Goal: Task Accomplishment & Management: Use online tool/utility

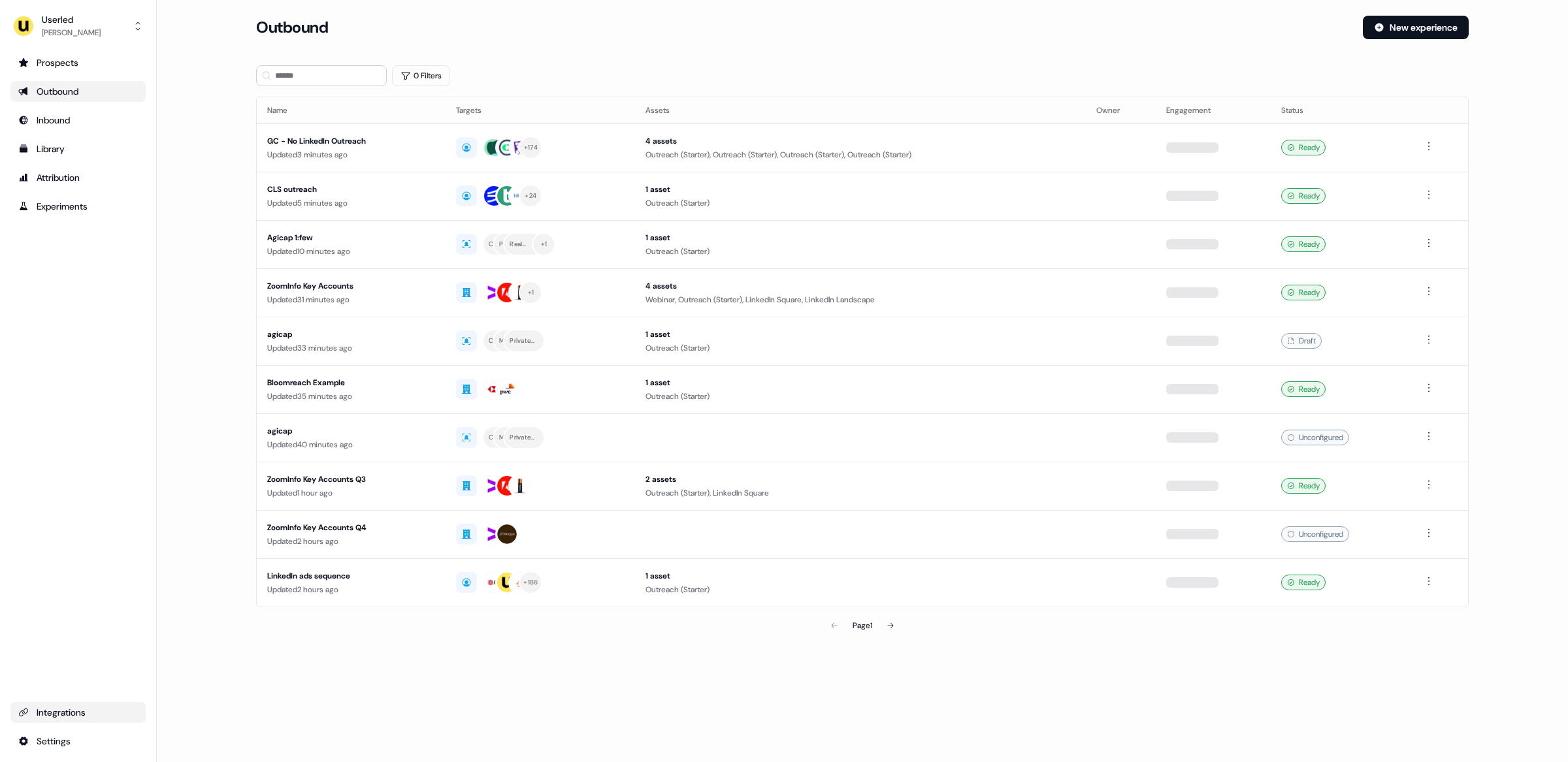
click at [57, 714] on div "Integrations" at bounding box center [78, 713] width 120 height 13
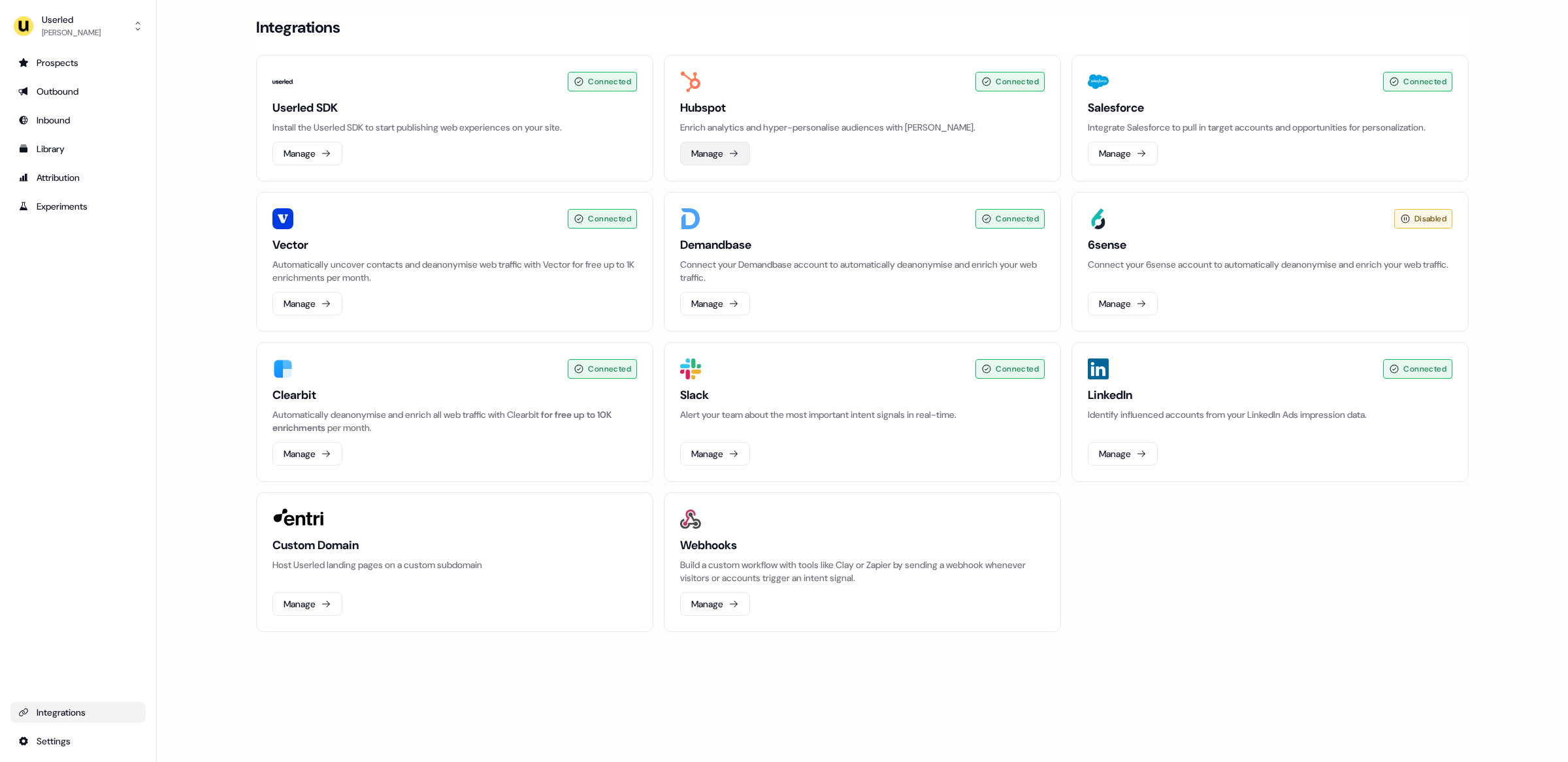
click at [741, 145] on button "Manage" at bounding box center [715, 154] width 70 height 24
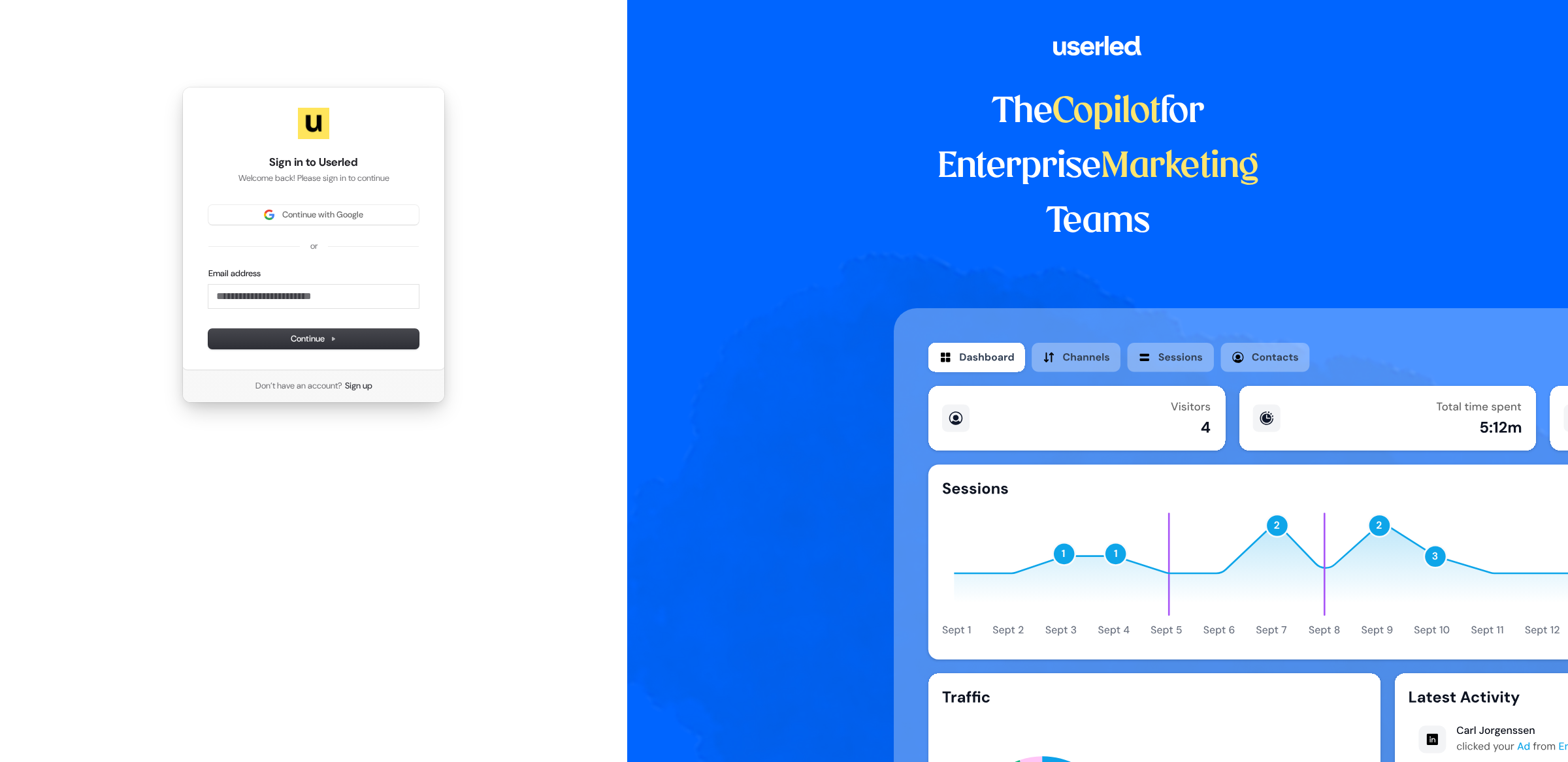
click at [620, 370] on div "Sign in to Userled Welcome back! Please sign in to continue Continue with Googl…" at bounding box center [313, 245] width 627 height 490
click at [313, 218] on span "Continue with Google" at bounding box center [323, 215] width 81 height 12
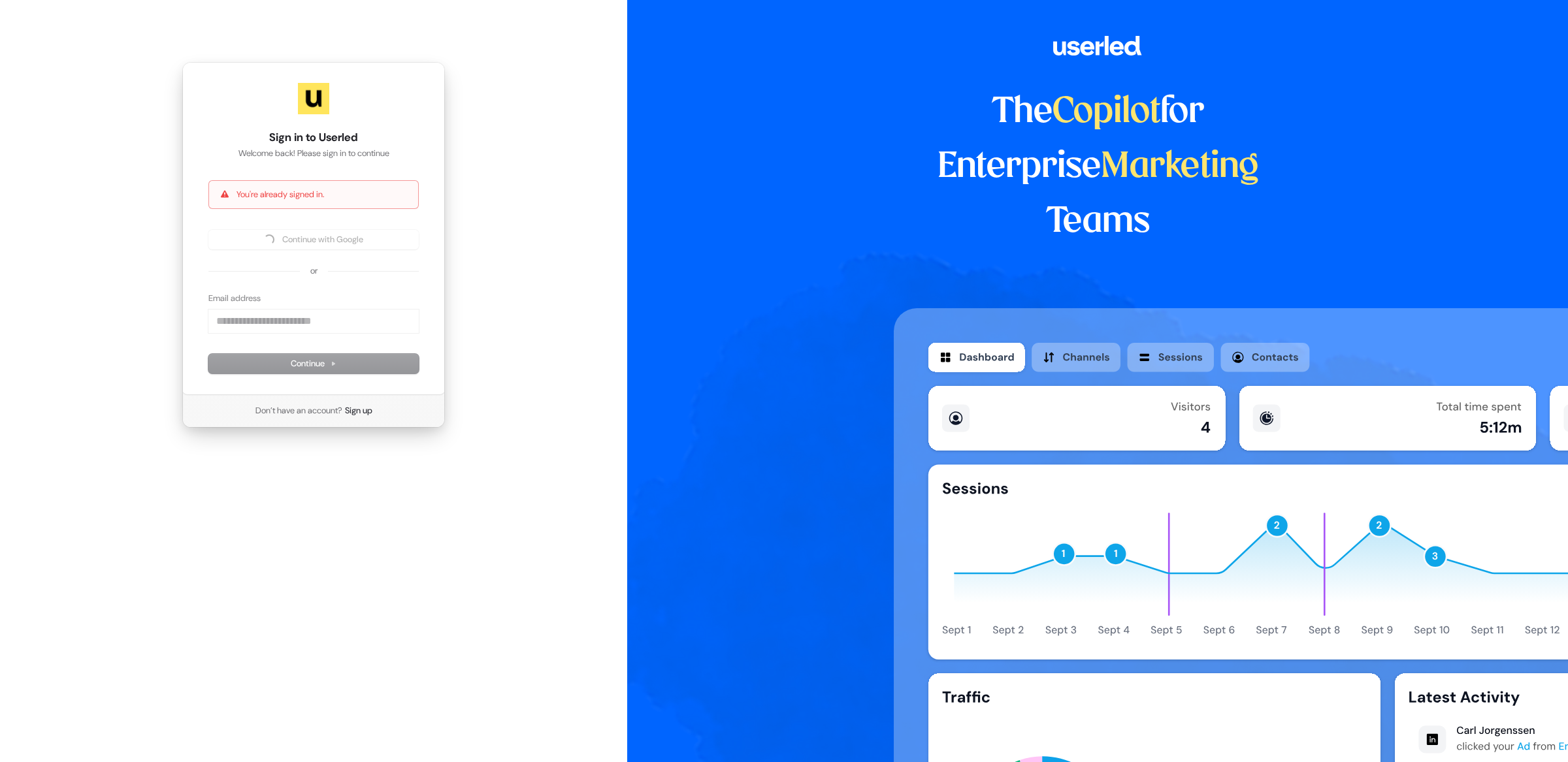
click at [762, 310] on div "The Copilot for Enterprise Marketing Teams" at bounding box center [1097, 381] width 941 height 762
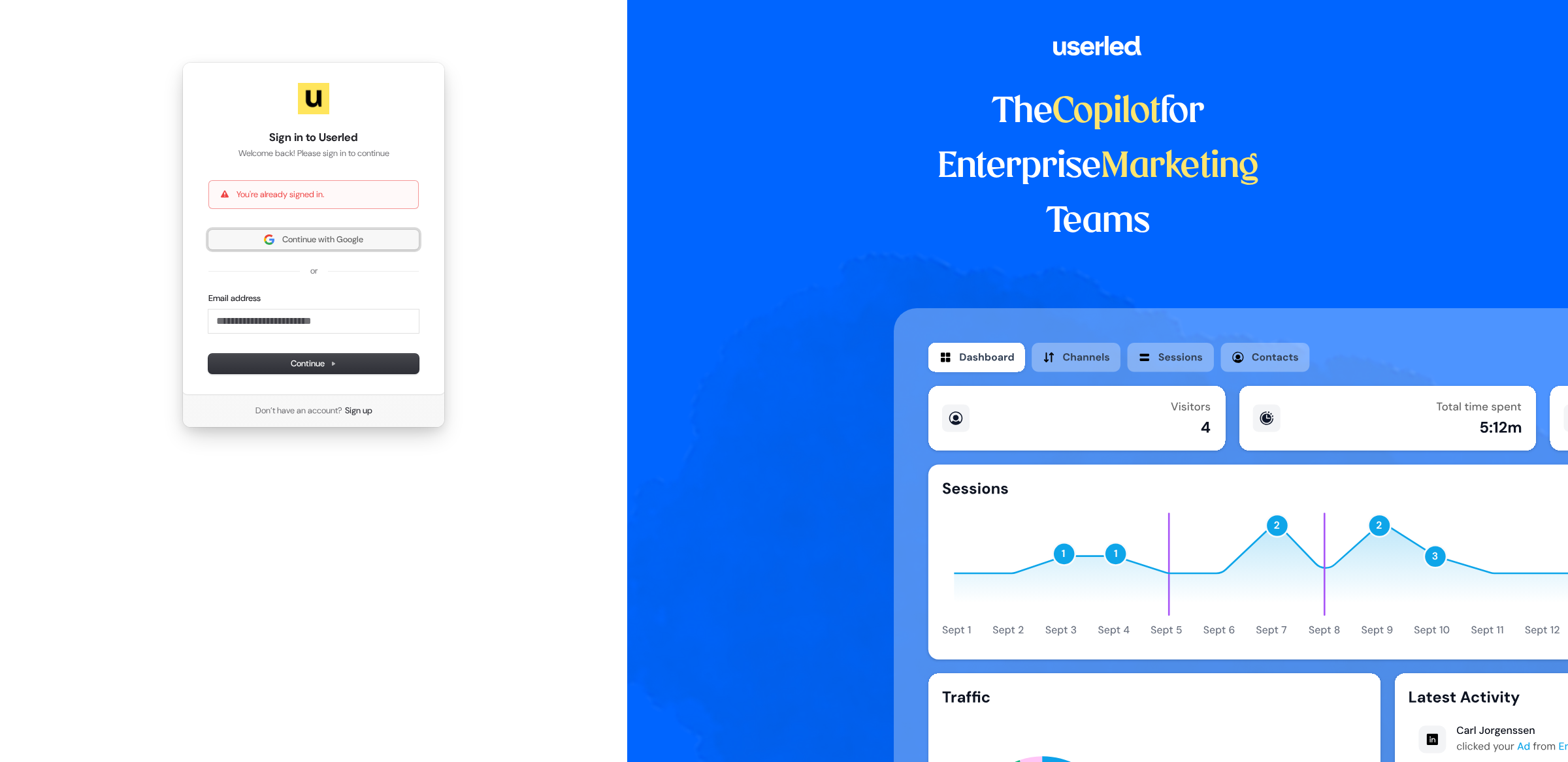
click at [349, 239] on span "Continue with Google" at bounding box center [323, 240] width 81 height 12
click at [338, 242] on span "Continue with Google" at bounding box center [323, 240] width 81 height 12
click at [321, 230] on button "Continue with Google" at bounding box center [313, 239] width 210 height 19
click at [320, 243] on span "Continue with Google" at bounding box center [323, 240] width 81 height 12
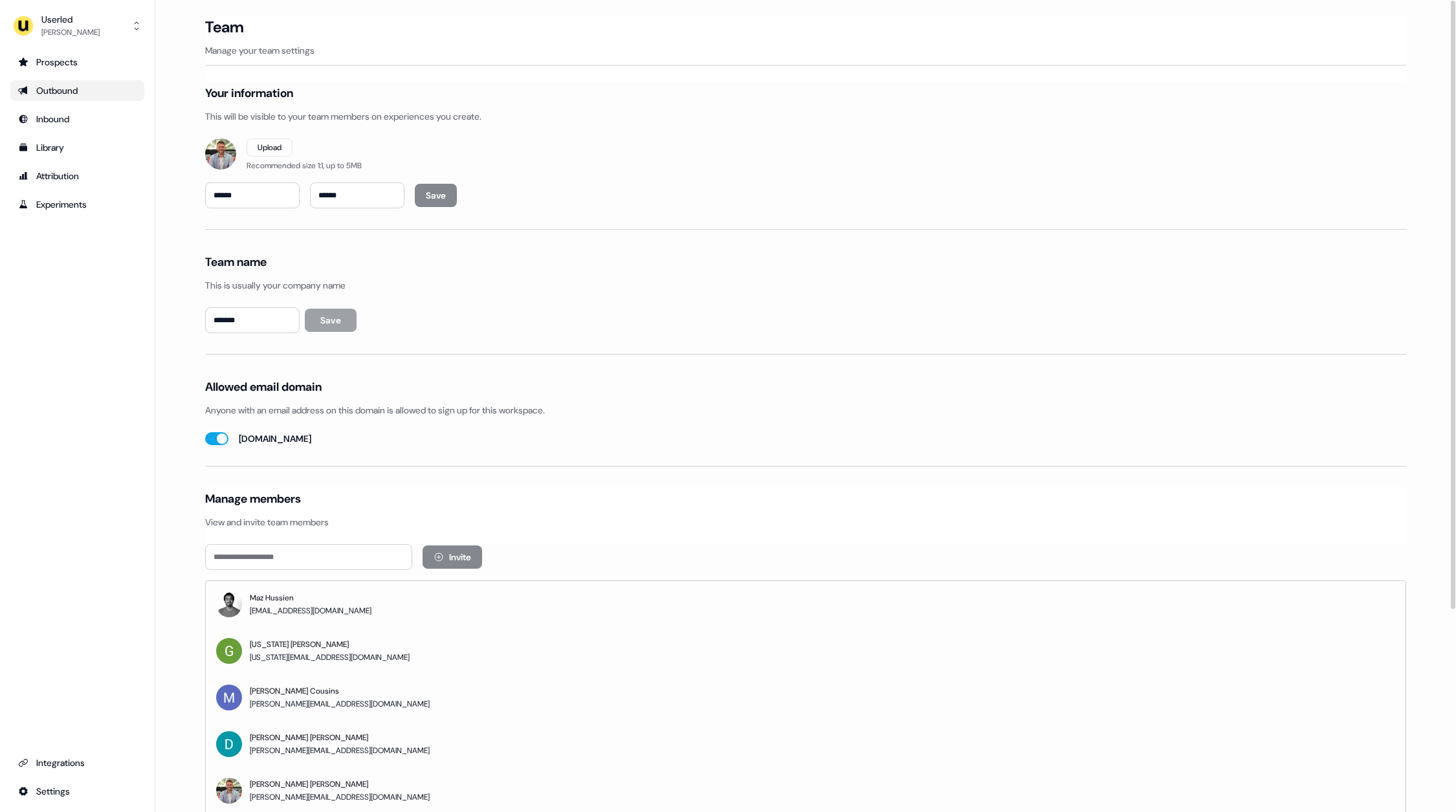
click at [56, 91] on div "Outbound" at bounding box center [77, 91] width 119 height 13
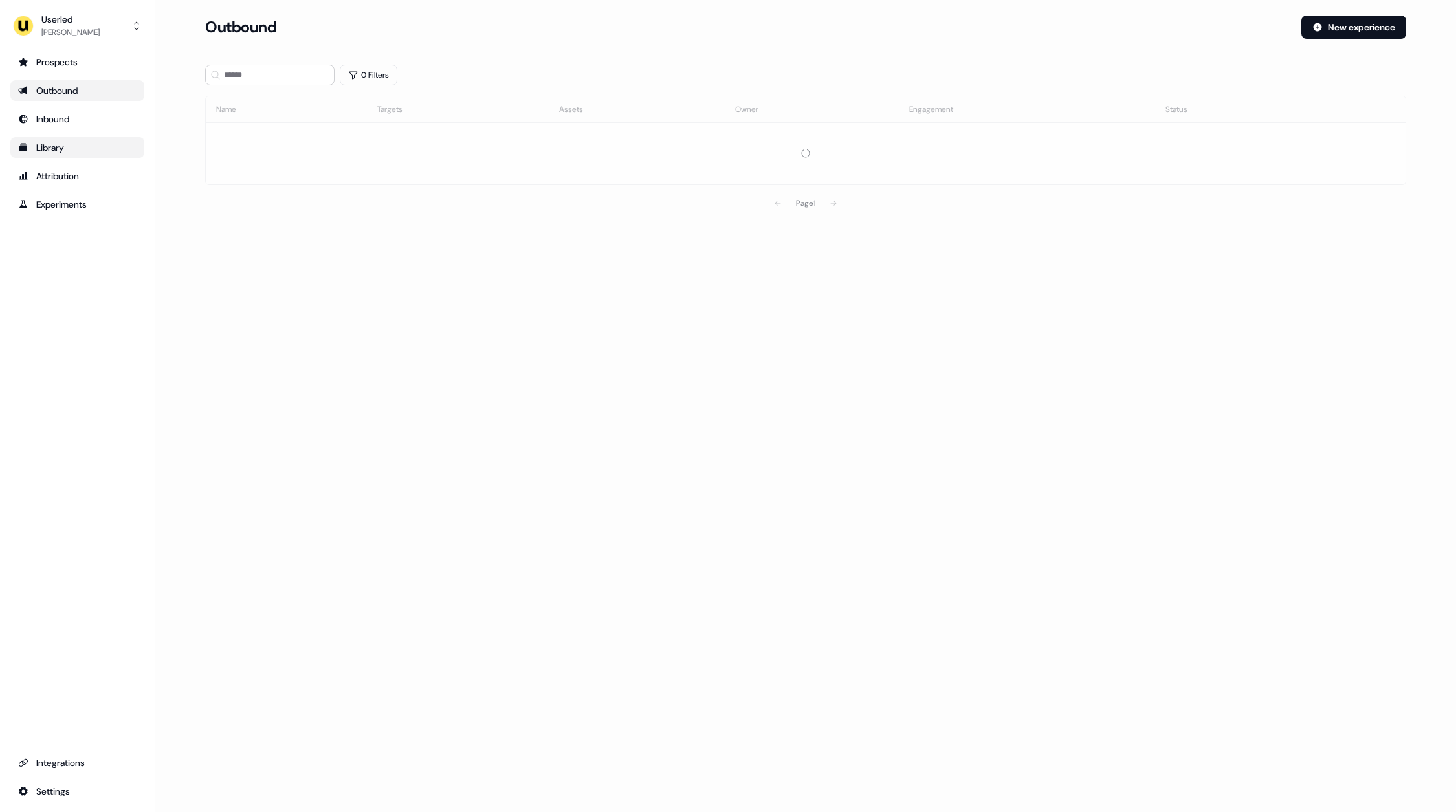
click at [40, 142] on div "Library" at bounding box center [77, 148] width 119 height 13
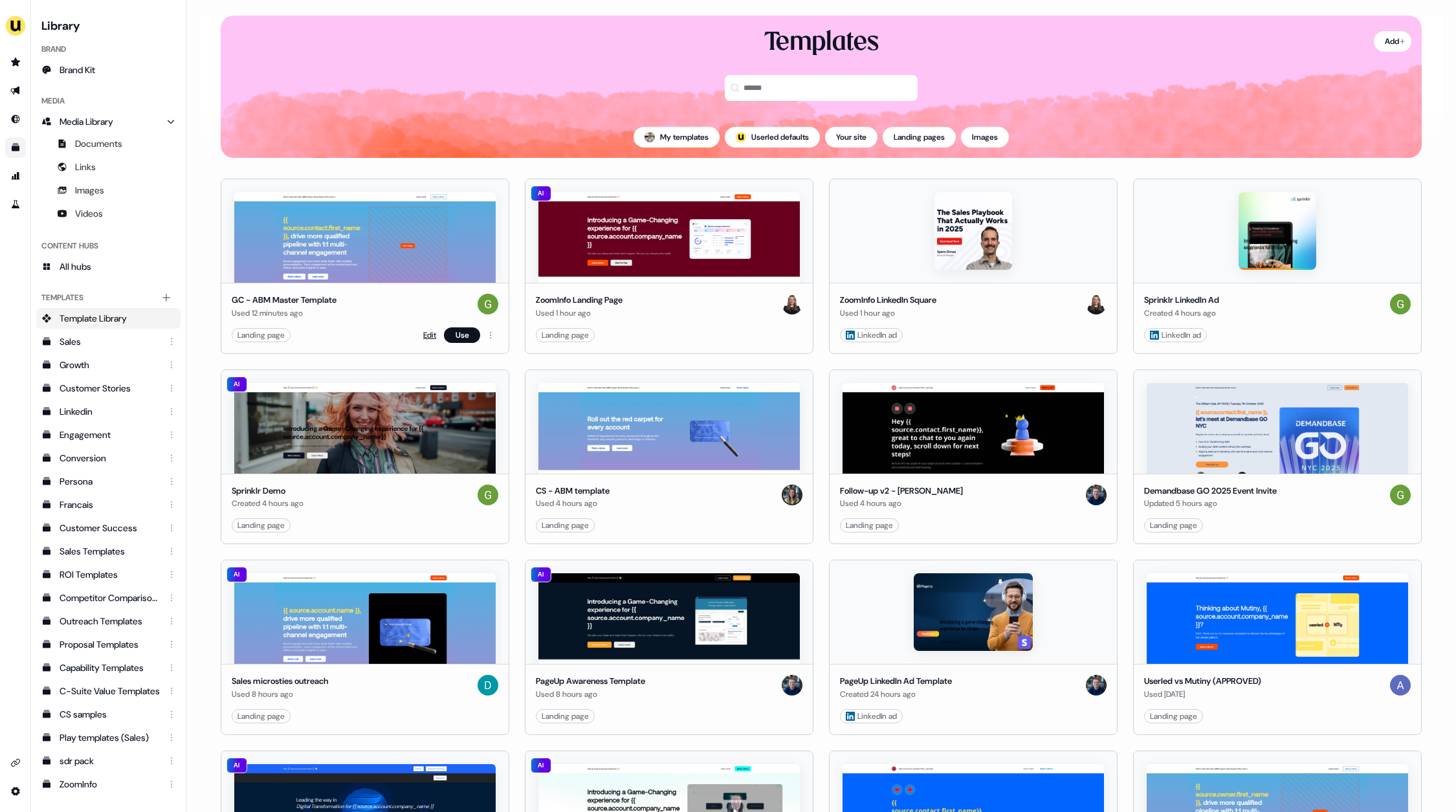
click at [429, 333] on link "Edit" at bounding box center [430, 335] width 13 height 13
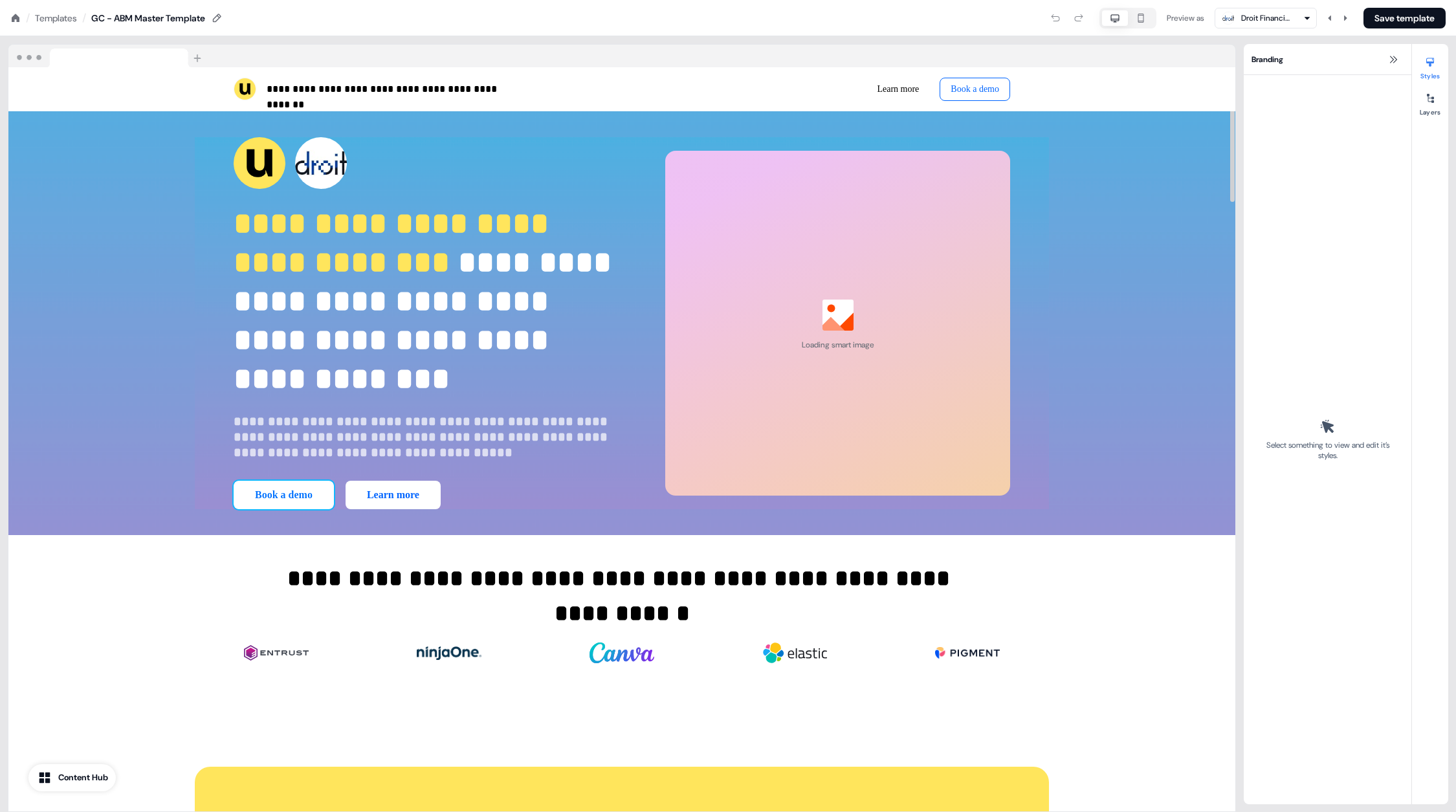
click at [302, 487] on button "Book a demo" at bounding box center [284, 495] width 100 height 29
